Goal: Transaction & Acquisition: Obtain resource

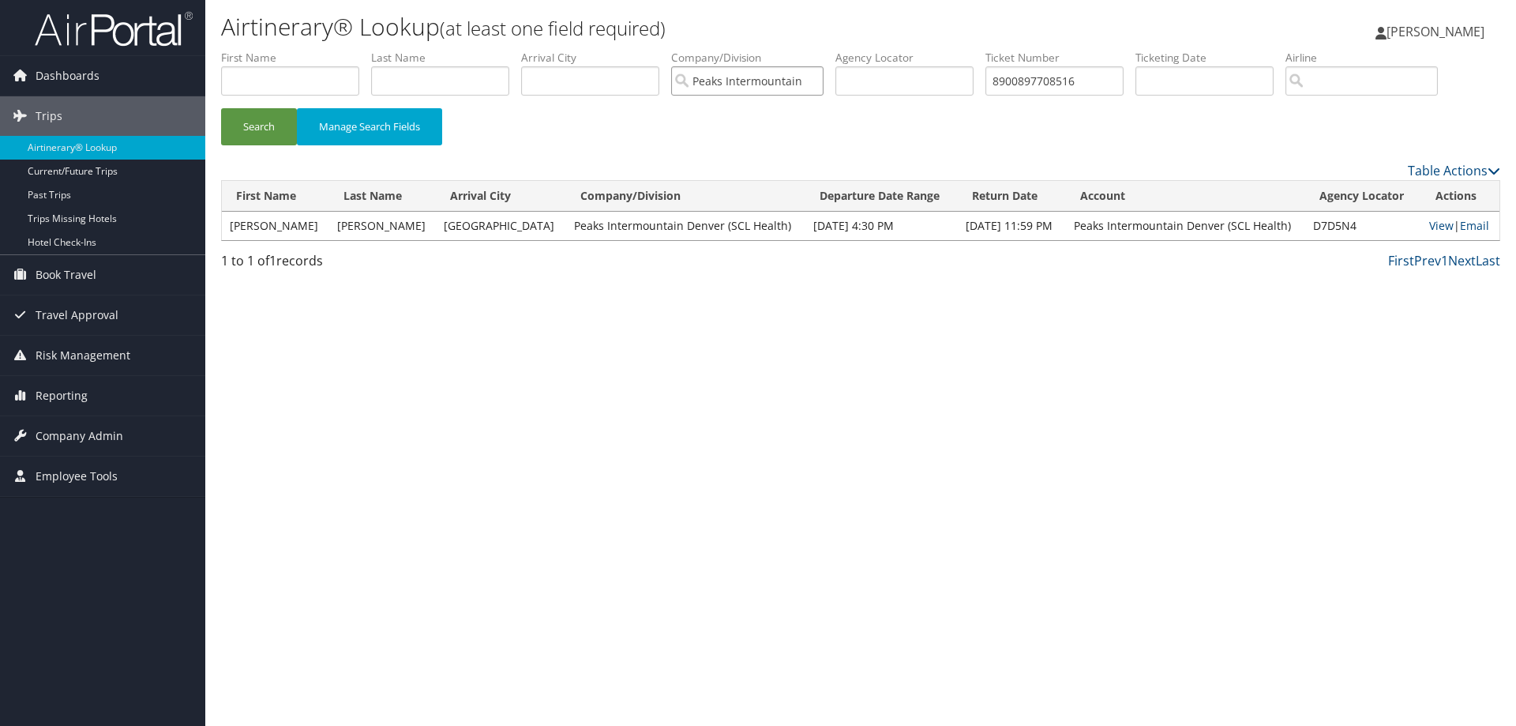
click at [814, 86] on input "Peaks Intermountain Denver (SCL Health)" at bounding box center [747, 80] width 152 height 29
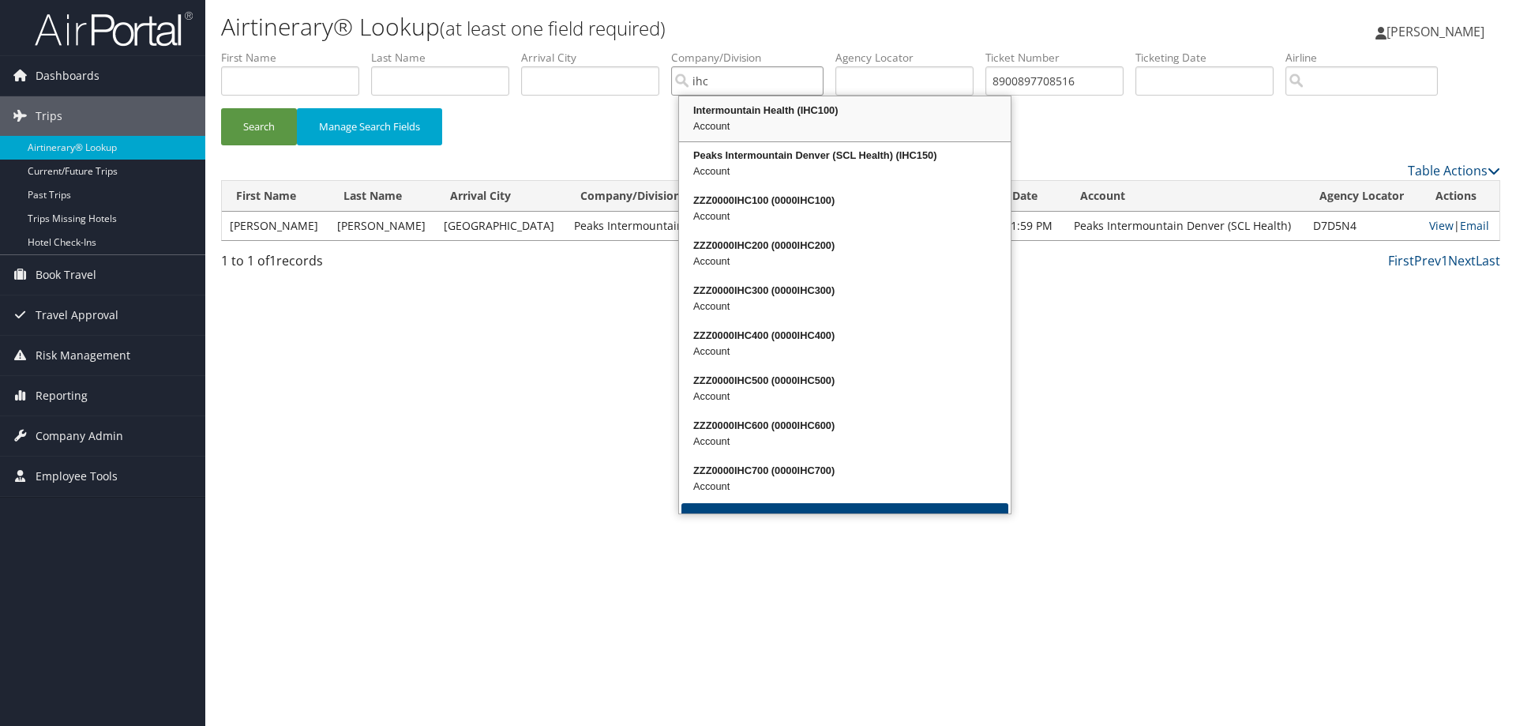
click at [824, 118] on div "Intermountain Health (IHC100)" at bounding box center [844, 111] width 327 height 16
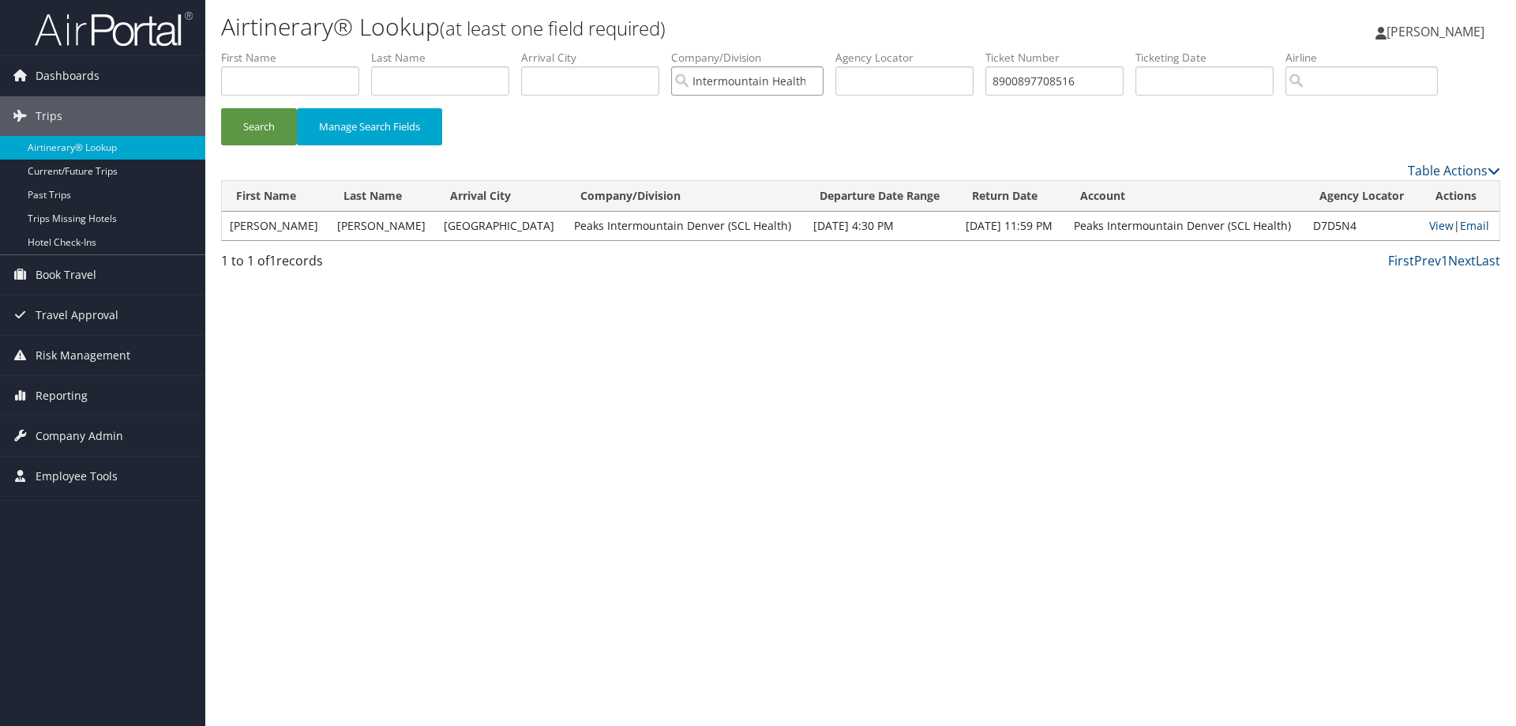
type input "Intermountain Health"
drag, startPoint x: 1109, startPoint y: 85, endPoint x: 995, endPoint y: 81, distance: 114.6
click at [1003, 84] on input "8900897708516" at bounding box center [1054, 80] width 138 height 29
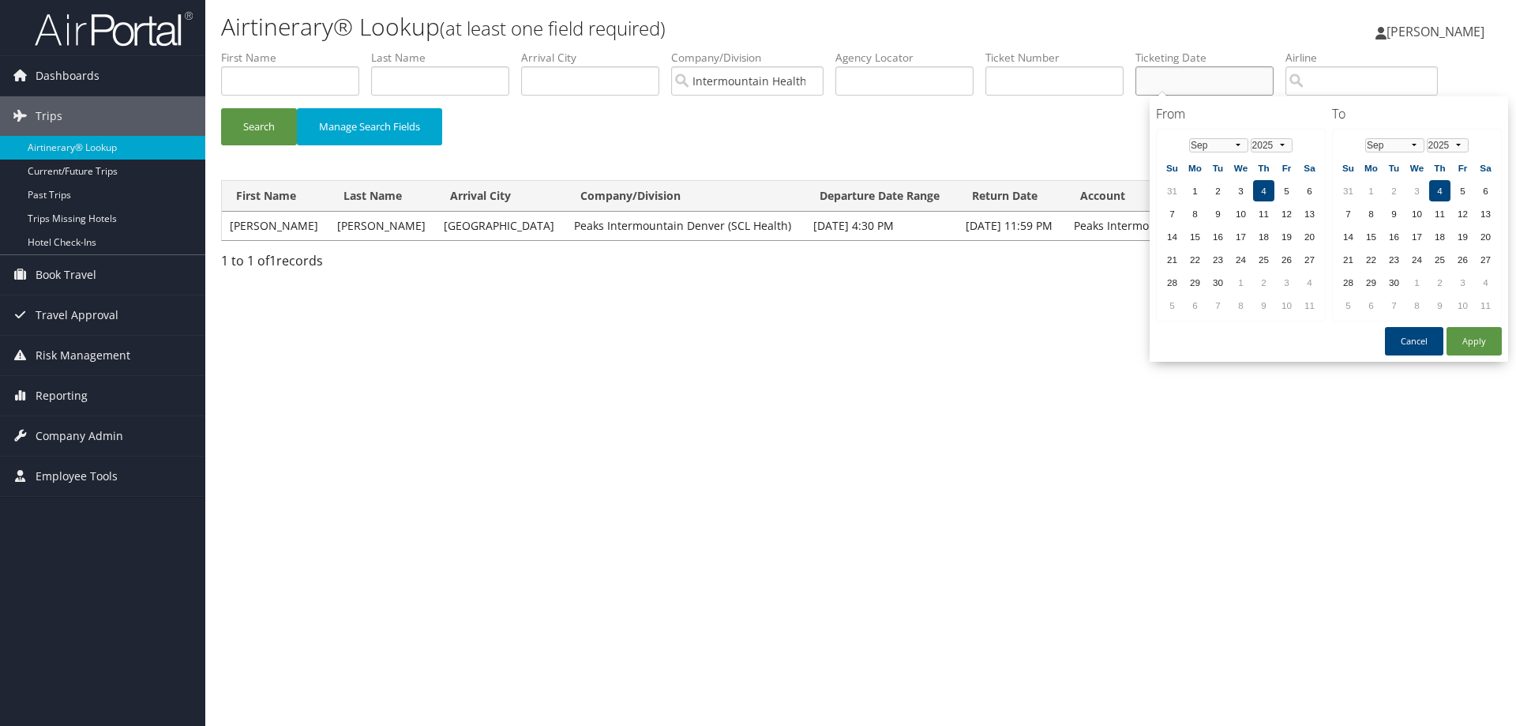
click at [1158, 81] on input "text" at bounding box center [1205, 80] width 138 height 29
click at [889, 86] on input "text" at bounding box center [904, 80] width 138 height 29
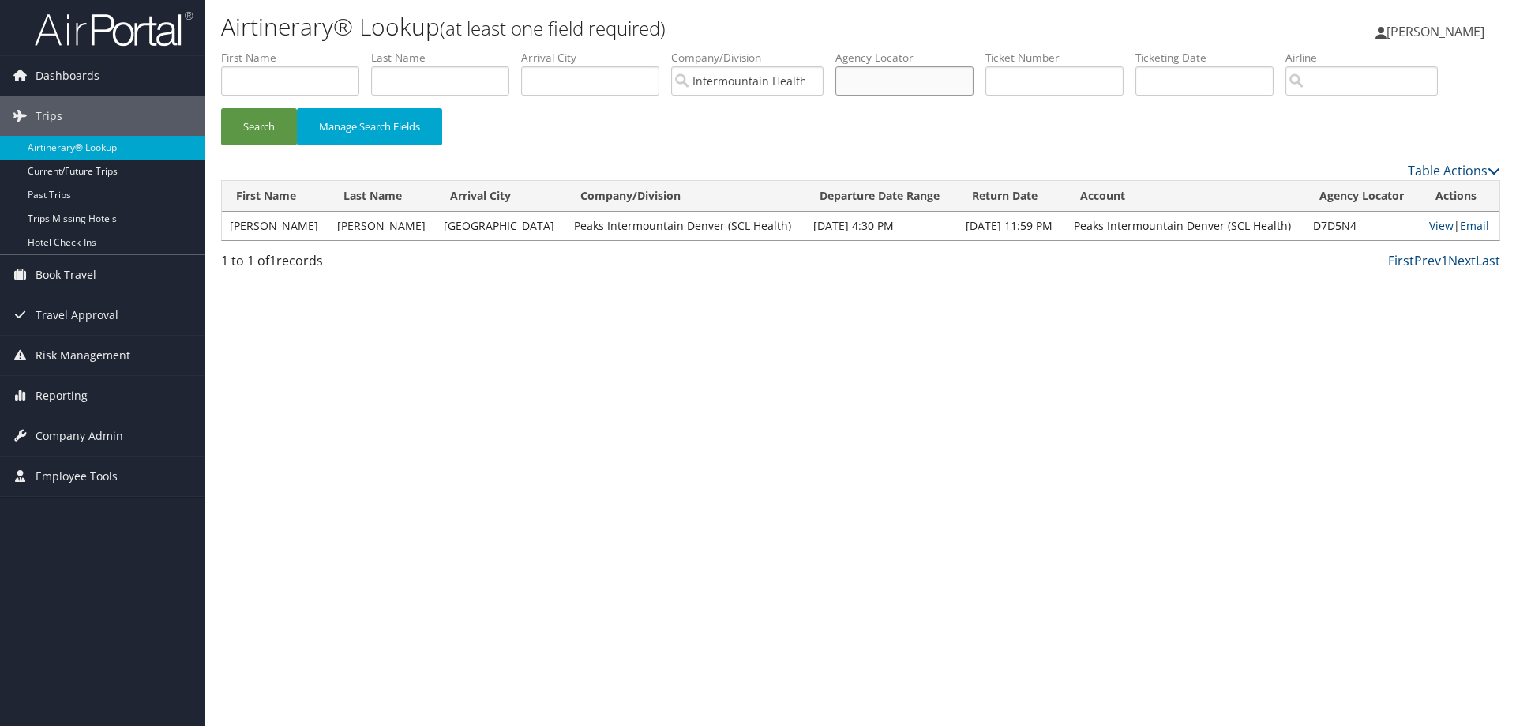
paste input "CN9VQH"
type input "CN9VQH"
click at [257, 125] on button "Search" at bounding box center [259, 126] width 76 height 37
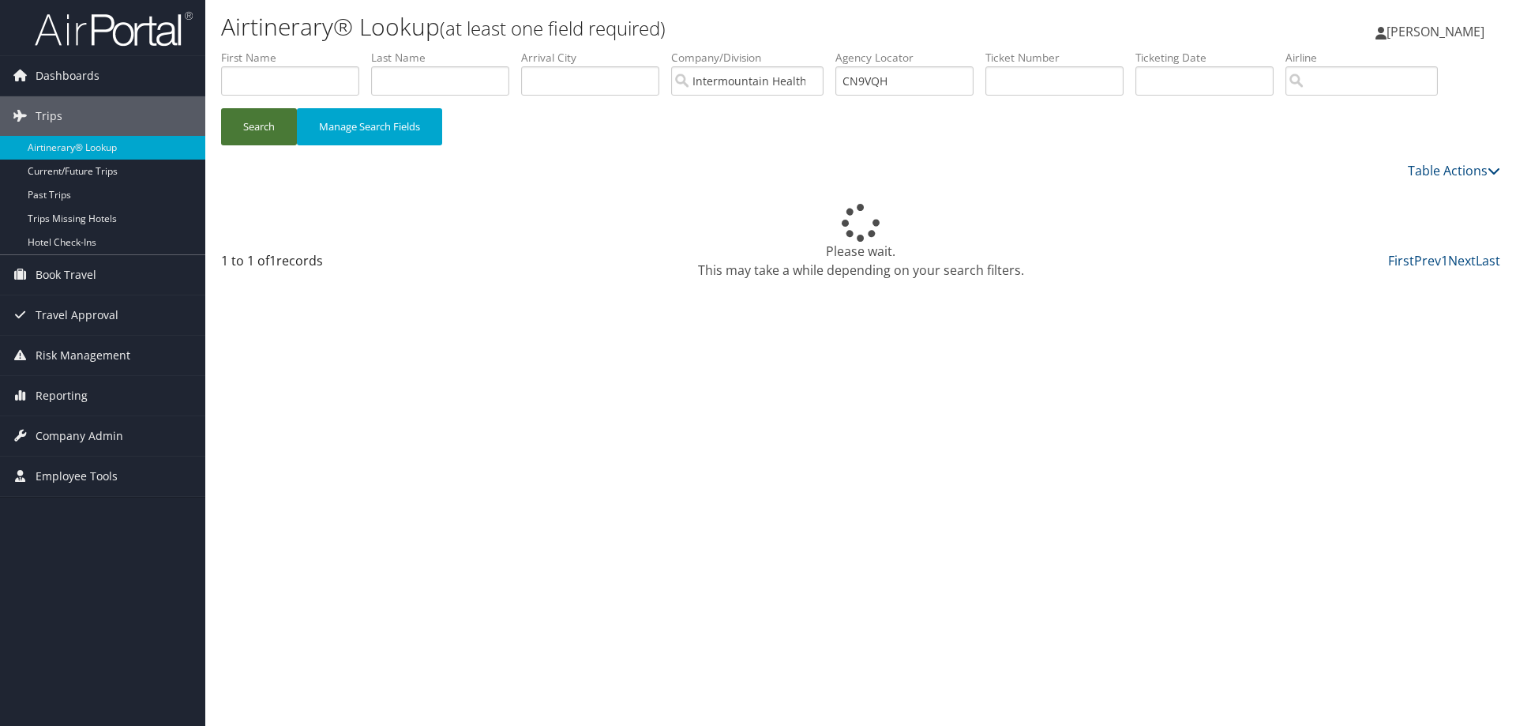
click at [257, 125] on button "Search" at bounding box center [259, 126] width 76 height 37
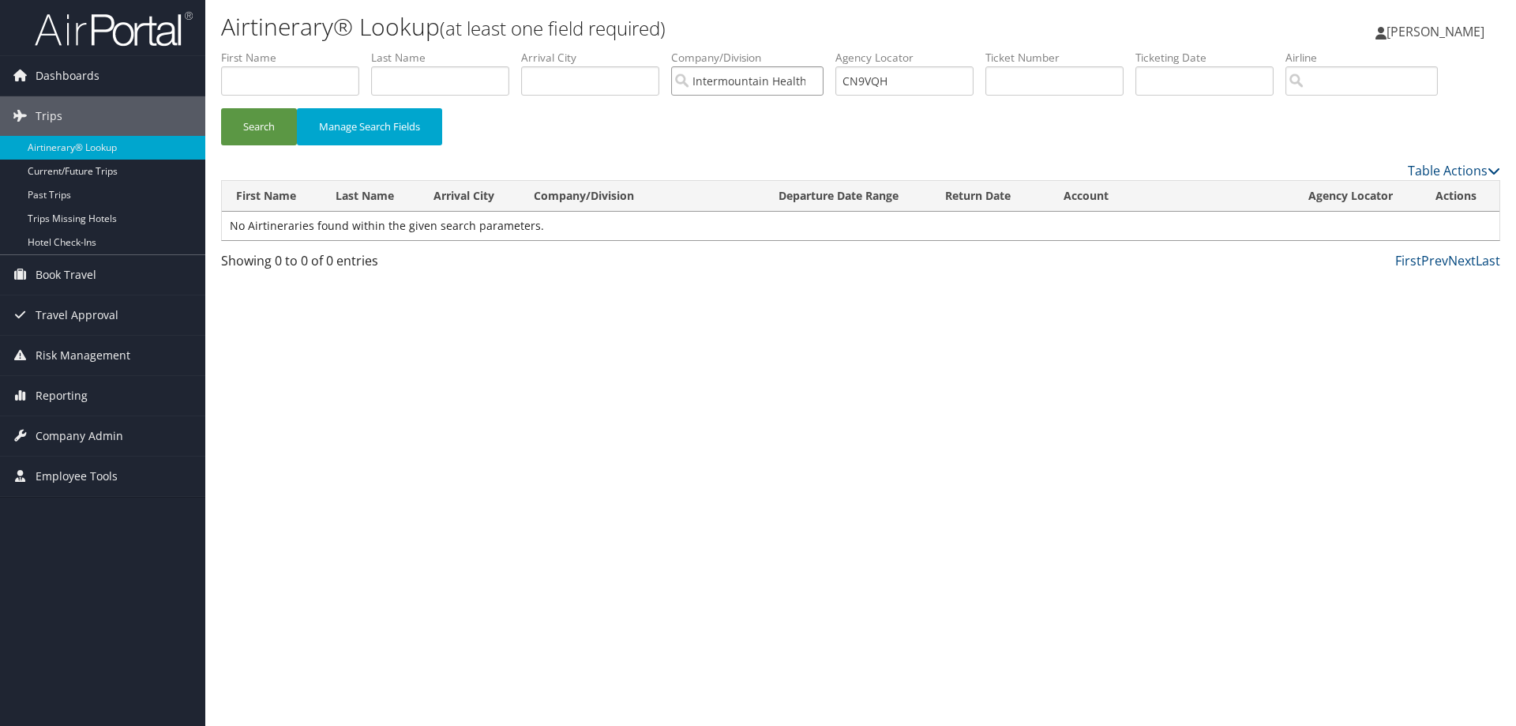
click at [820, 81] on input "Intermountain Health" at bounding box center [747, 80] width 152 height 29
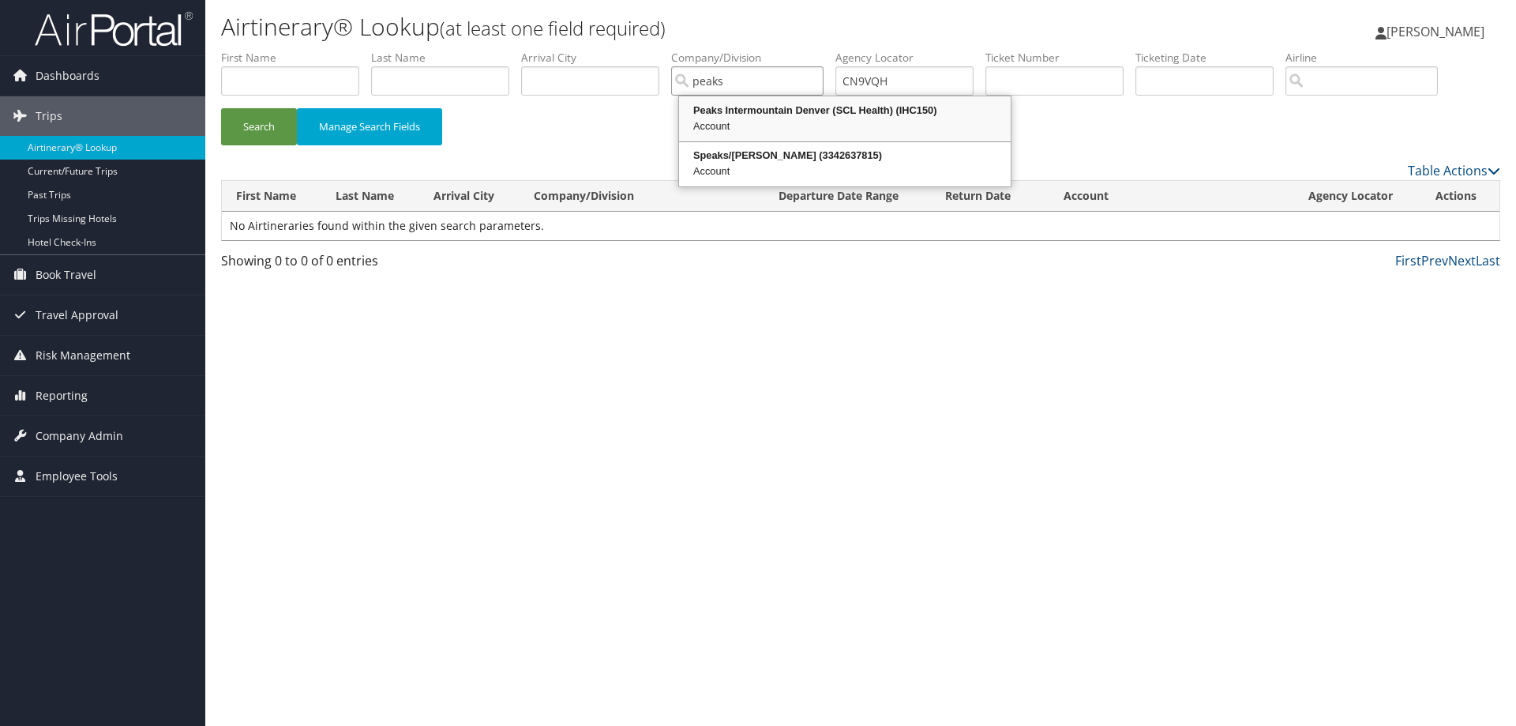
click at [770, 114] on div "Peaks Intermountain Denver (SCL Health) (IHC150)" at bounding box center [844, 111] width 327 height 16
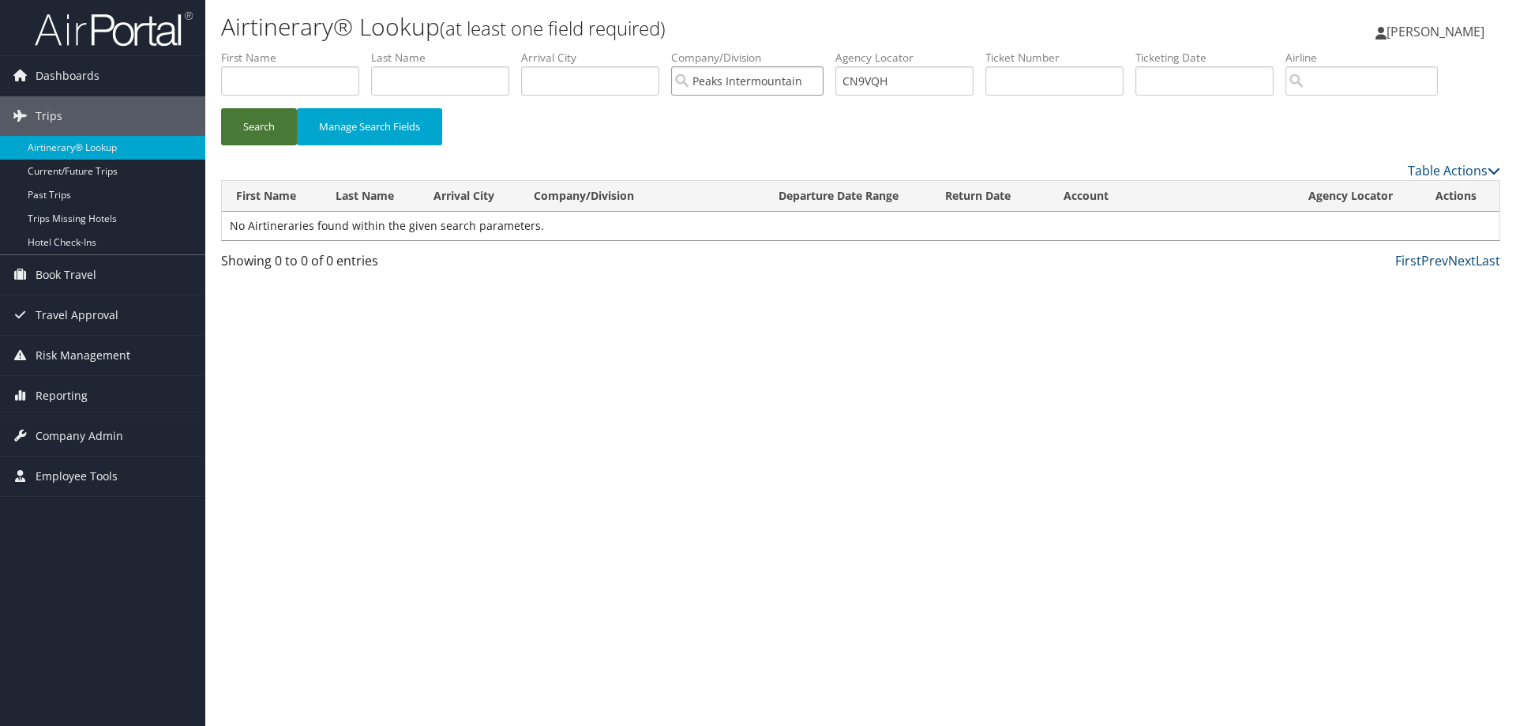
type input "Peaks Intermountain Denver (SCL Health)"
click at [253, 130] on button "Search" at bounding box center [259, 126] width 76 height 37
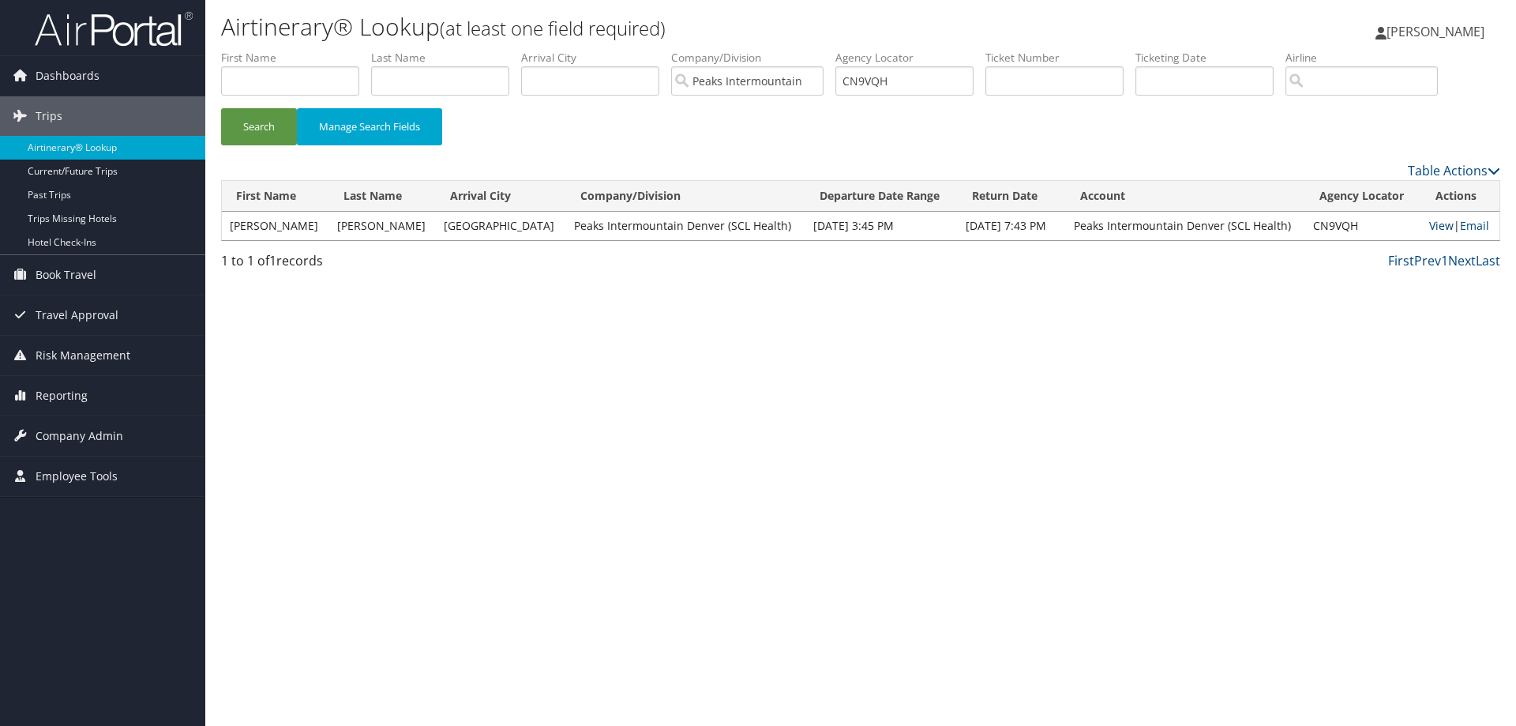
click at [1435, 229] on link "View" at bounding box center [1441, 225] width 24 height 15
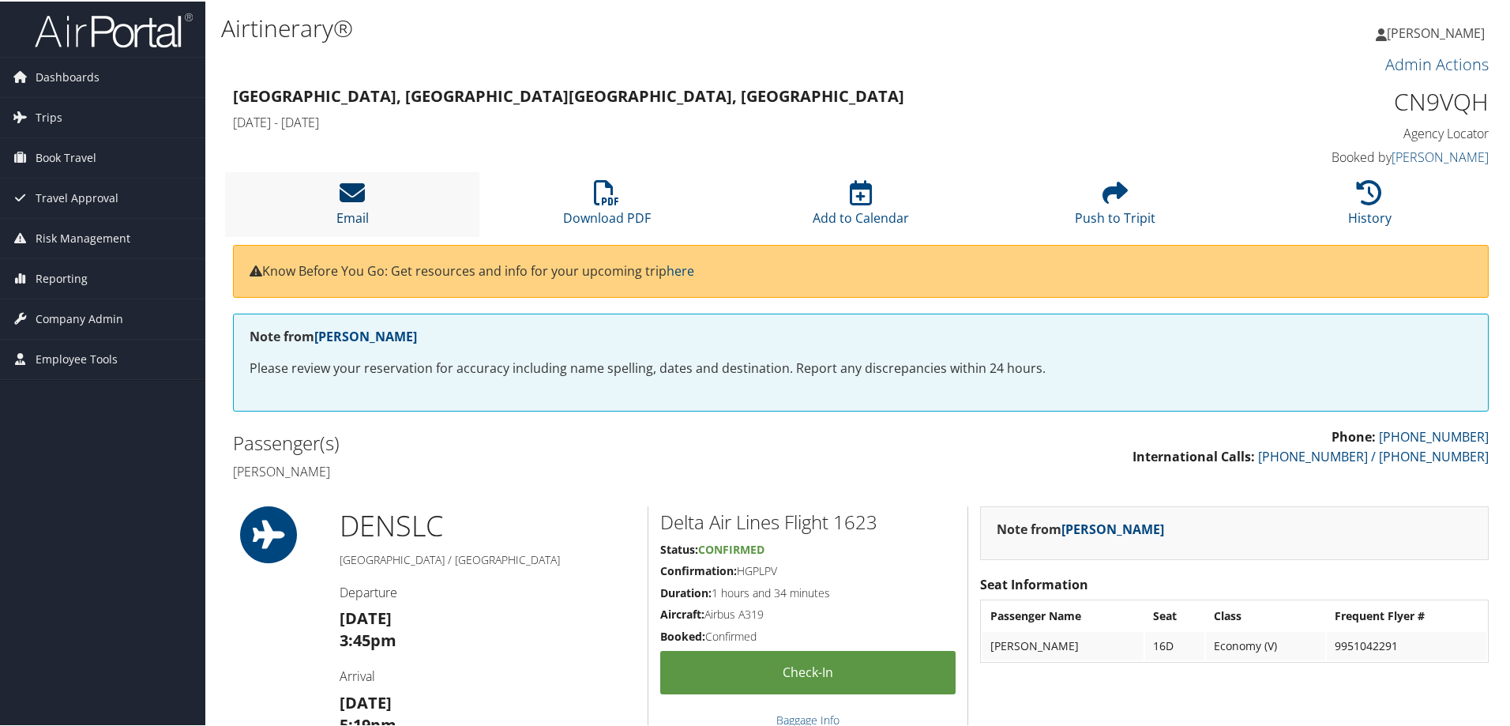
click at [364, 201] on icon at bounding box center [352, 190] width 25 height 25
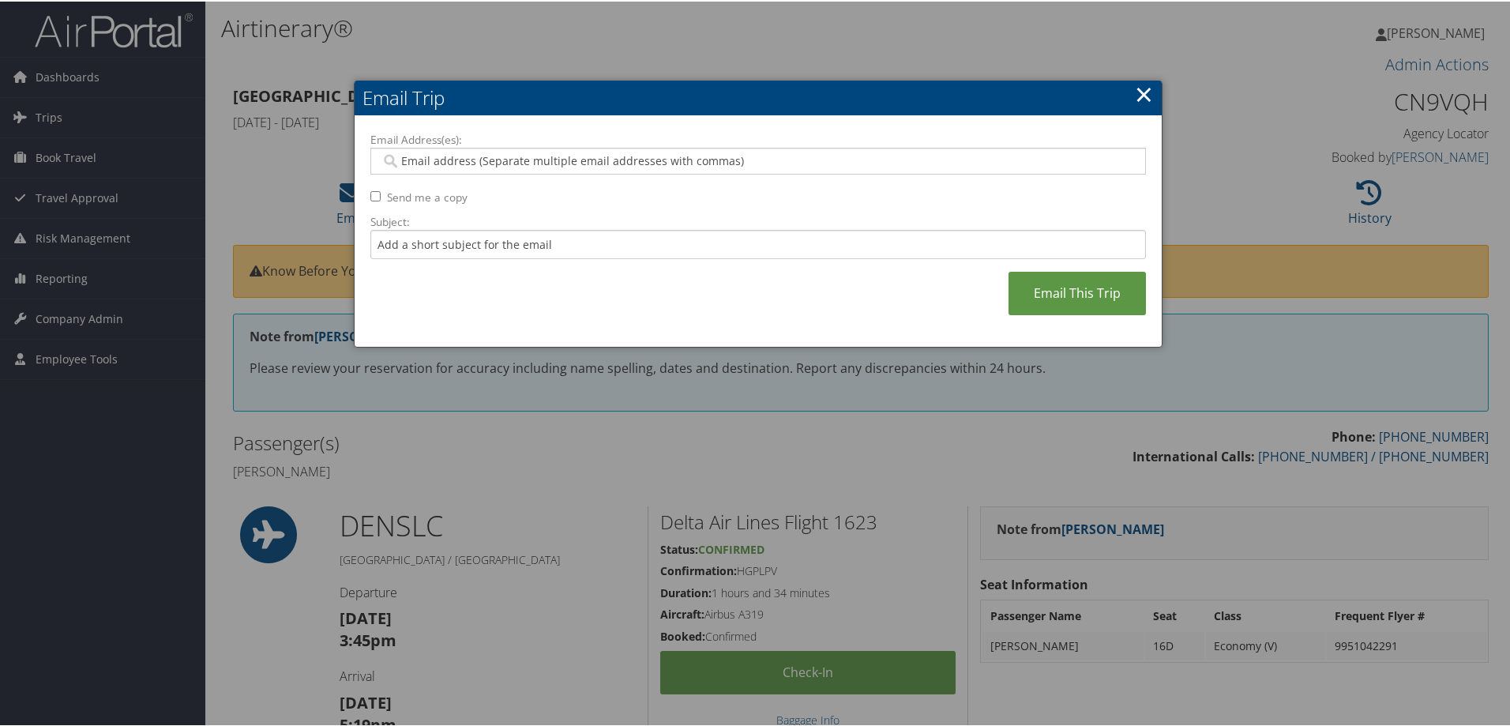
click at [396, 160] on input "Email Address(es):" at bounding box center [758, 160] width 754 height 16
click at [463, 160] on input "Email Address(es):" at bounding box center [758, 160] width 754 height 16
paste input "[PERSON_NAME][EMAIL_ADDRESS][PERSON_NAME][DOMAIN_NAME]"
type input "[PERSON_NAME][EMAIL_ADDRESS][PERSON_NAME][DOMAIN_NAME]"
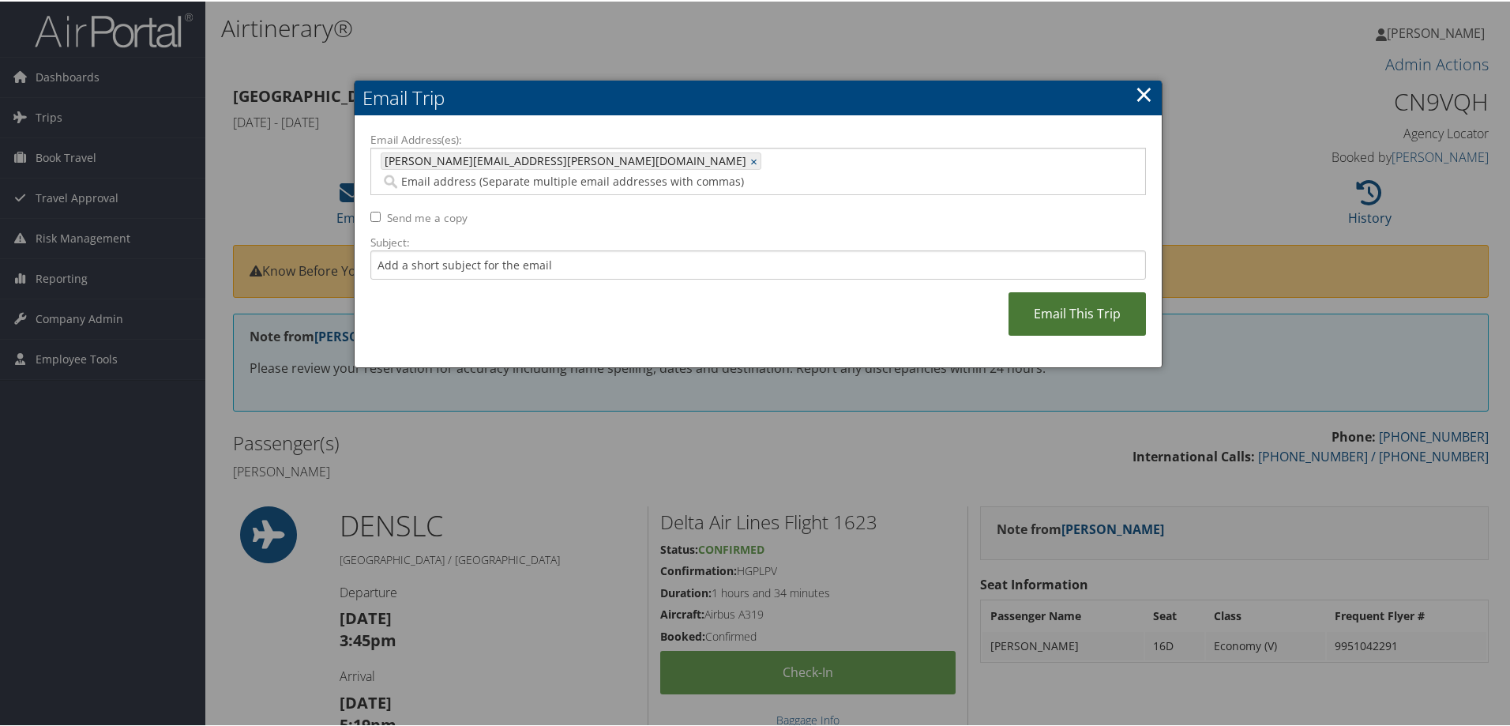
click at [1055, 293] on link "Email This Trip" at bounding box center [1076, 312] width 137 height 43
